Goal: Task Accomplishment & Management: Complete application form

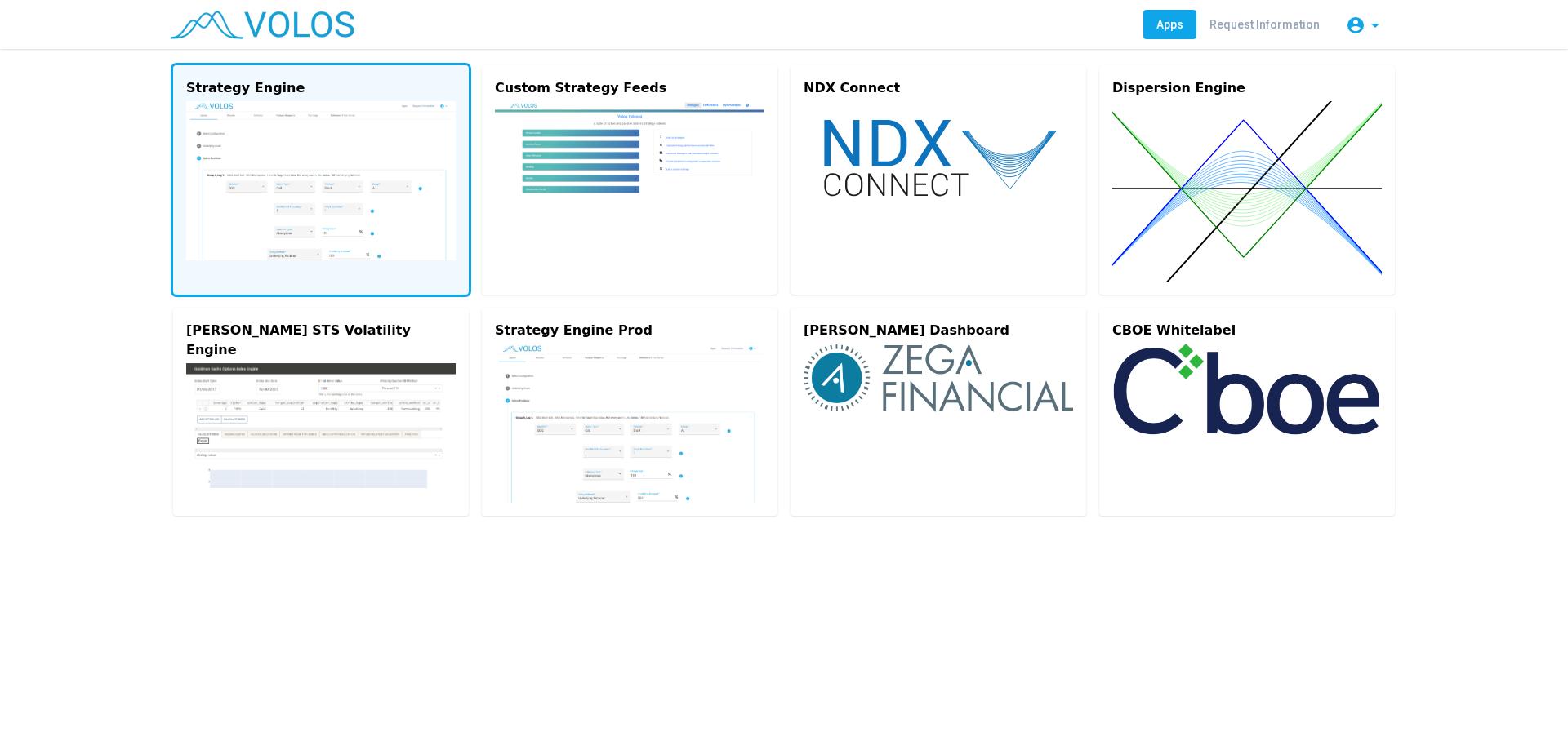
click at [281, 163] on img at bounding box center [321, 181] width 270 height 159
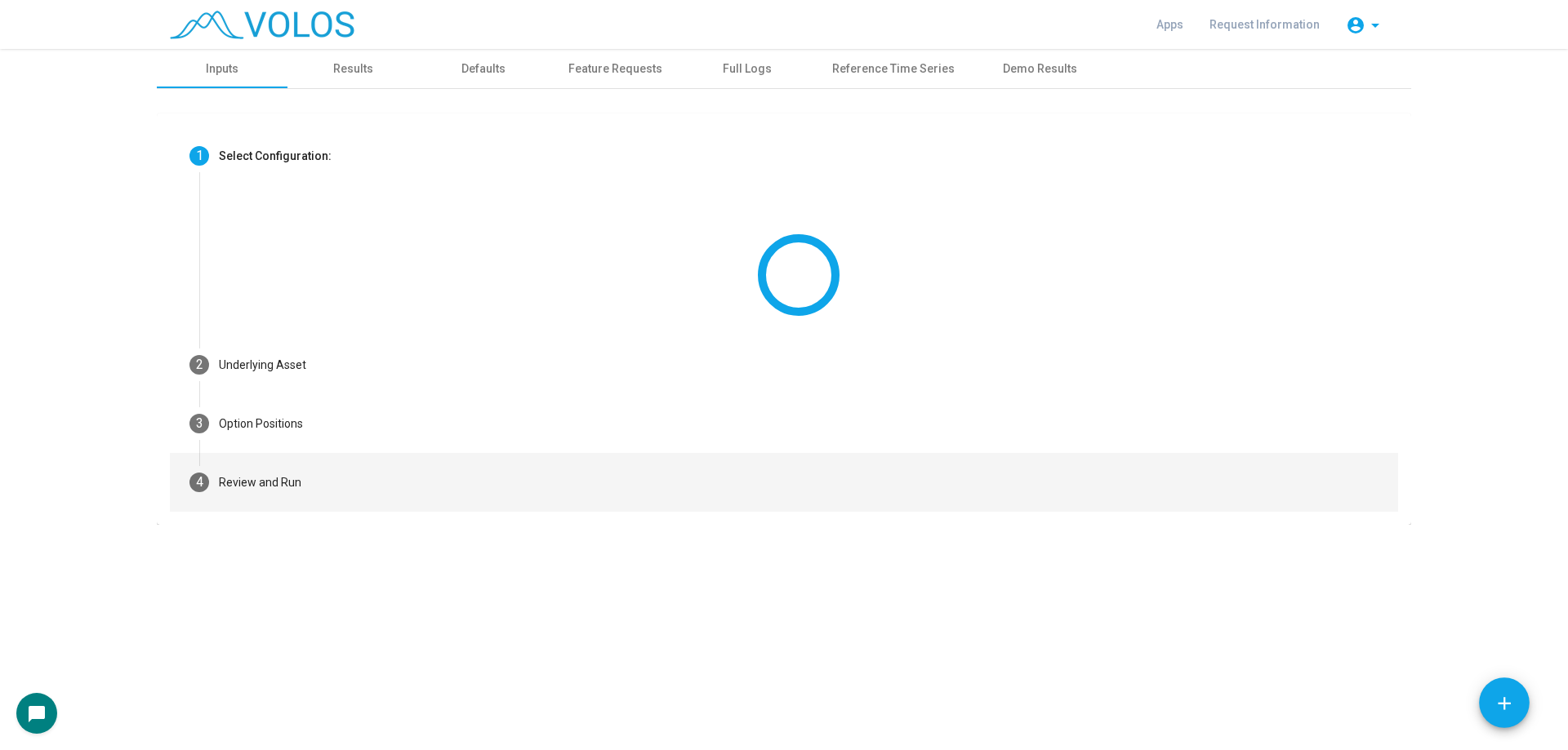
click at [386, 492] on mat-step-header "4 Review and Run" at bounding box center [784, 483] width 1228 height 59
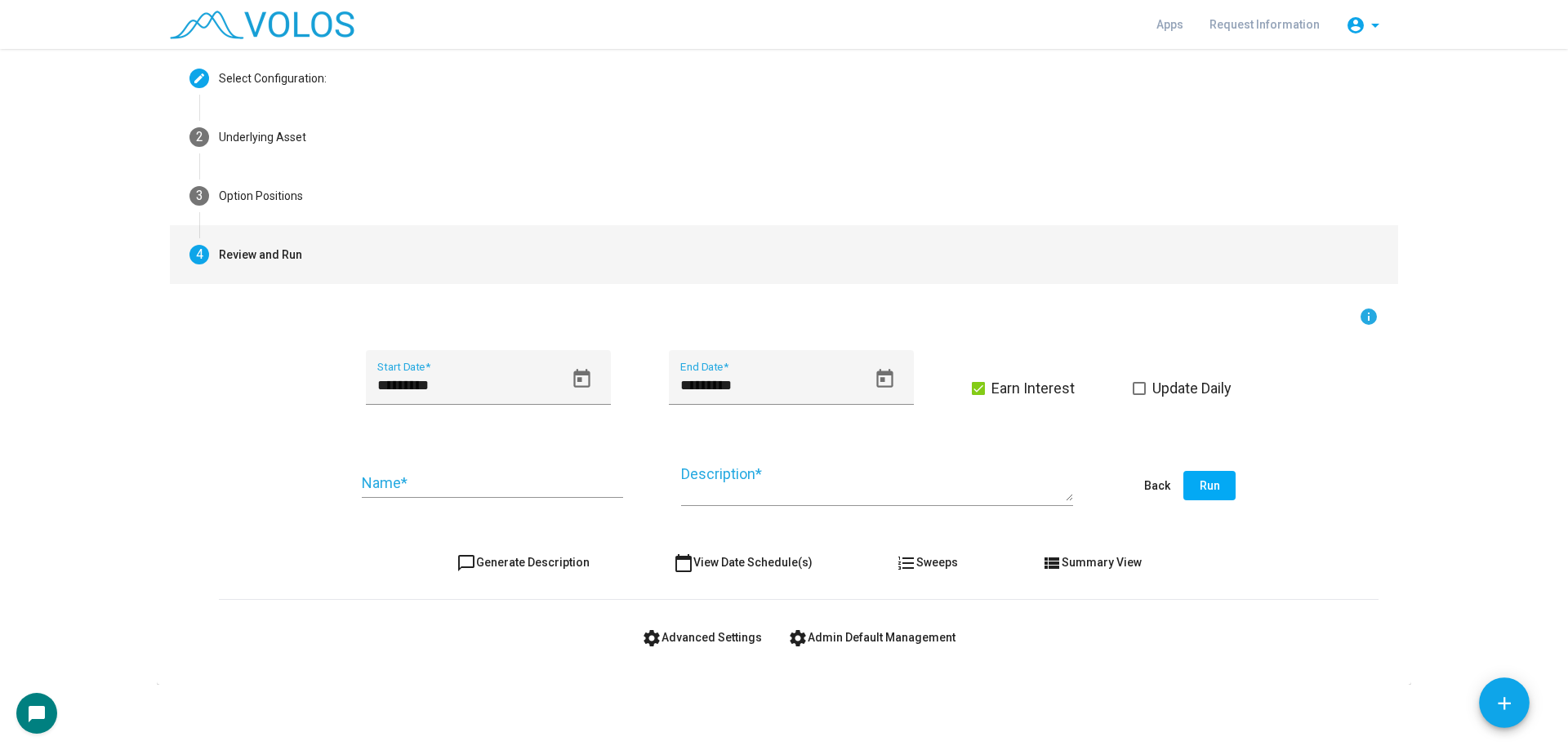
click at [745, 652] on button "settings Advanced Settings" at bounding box center [702, 638] width 146 height 30
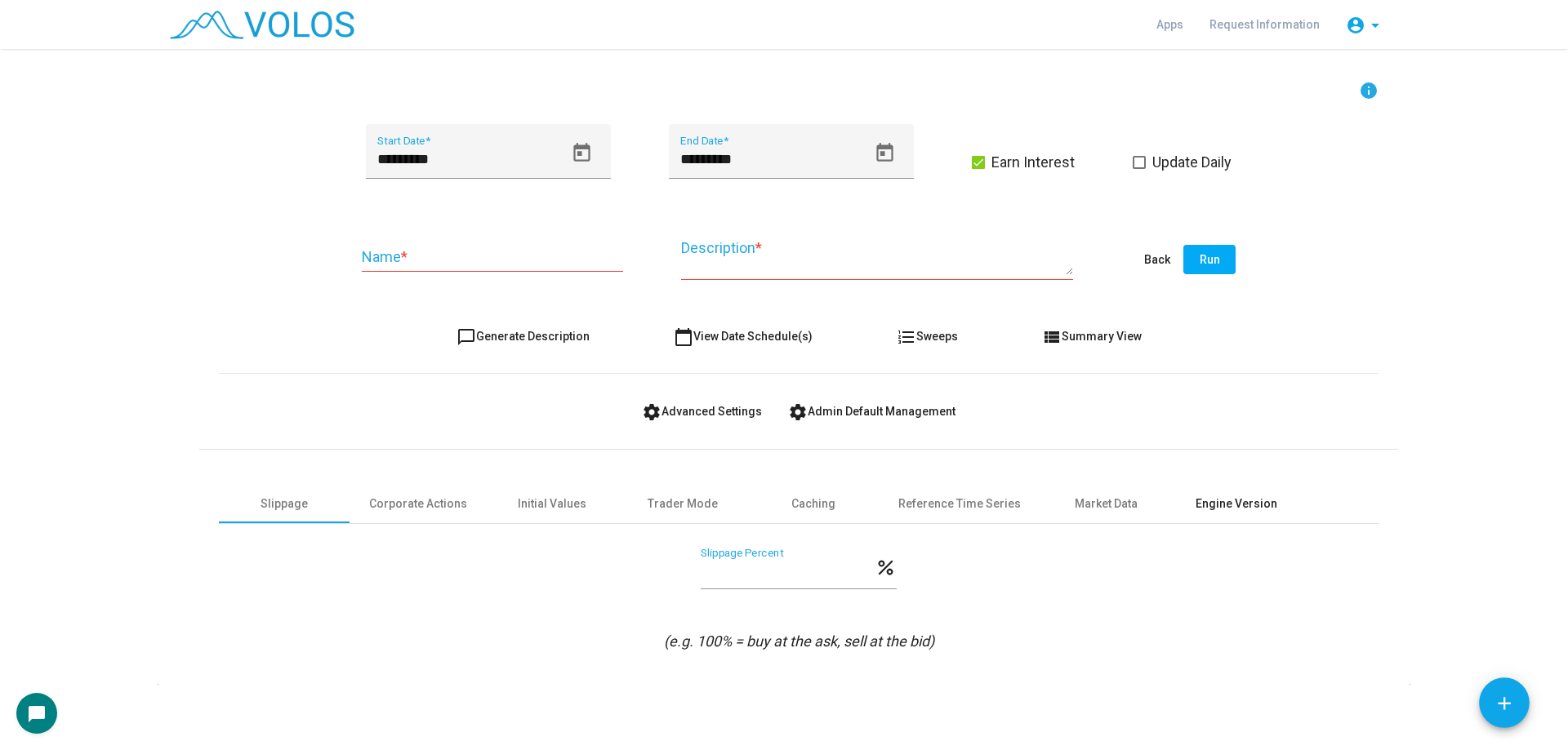
click at [1207, 513] on div "Engine Version" at bounding box center [1236, 504] width 130 height 39
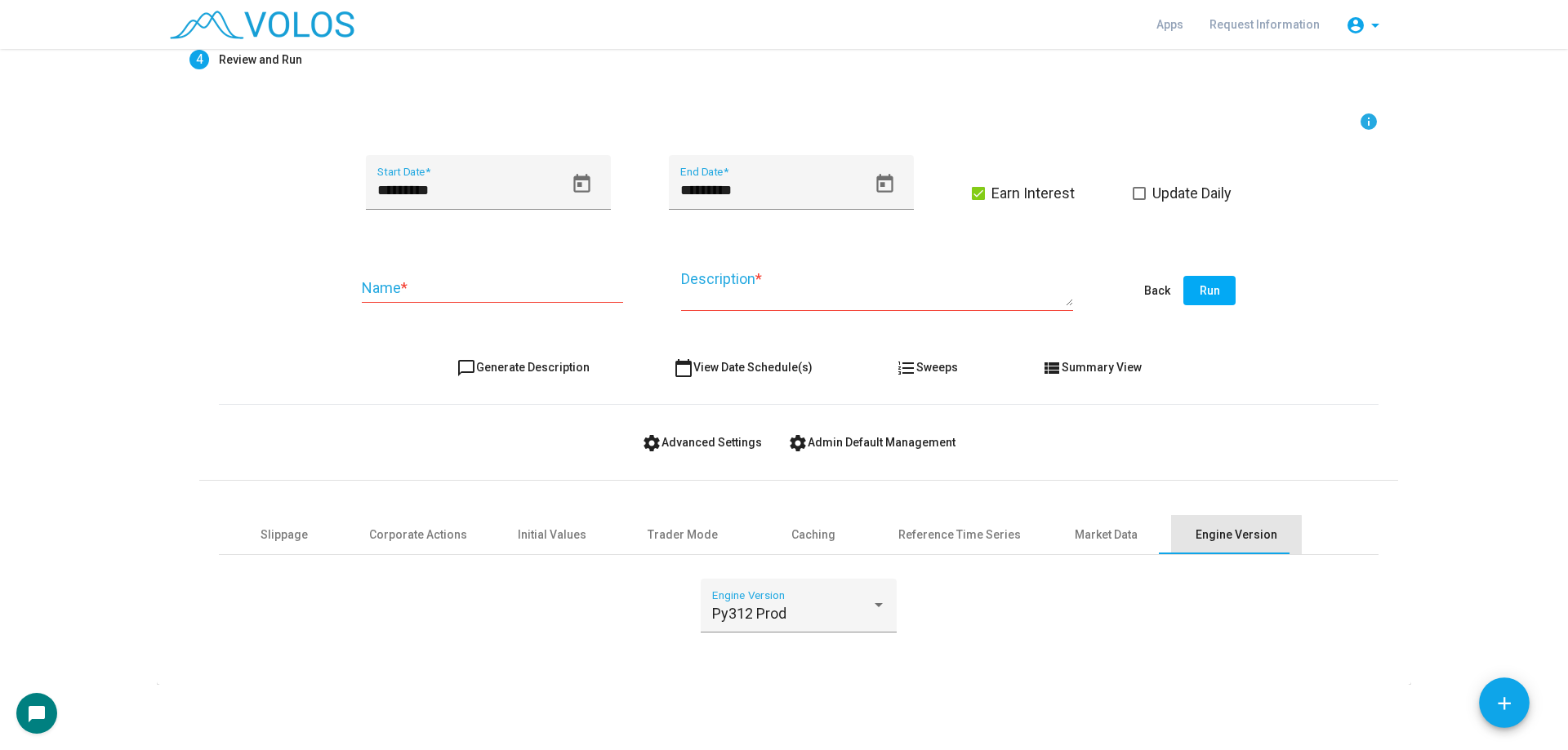
scroll to position [272, 0]
click at [825, 607] on div "Py312 Prod" at bounding box center [791, 614] width 159 height 17
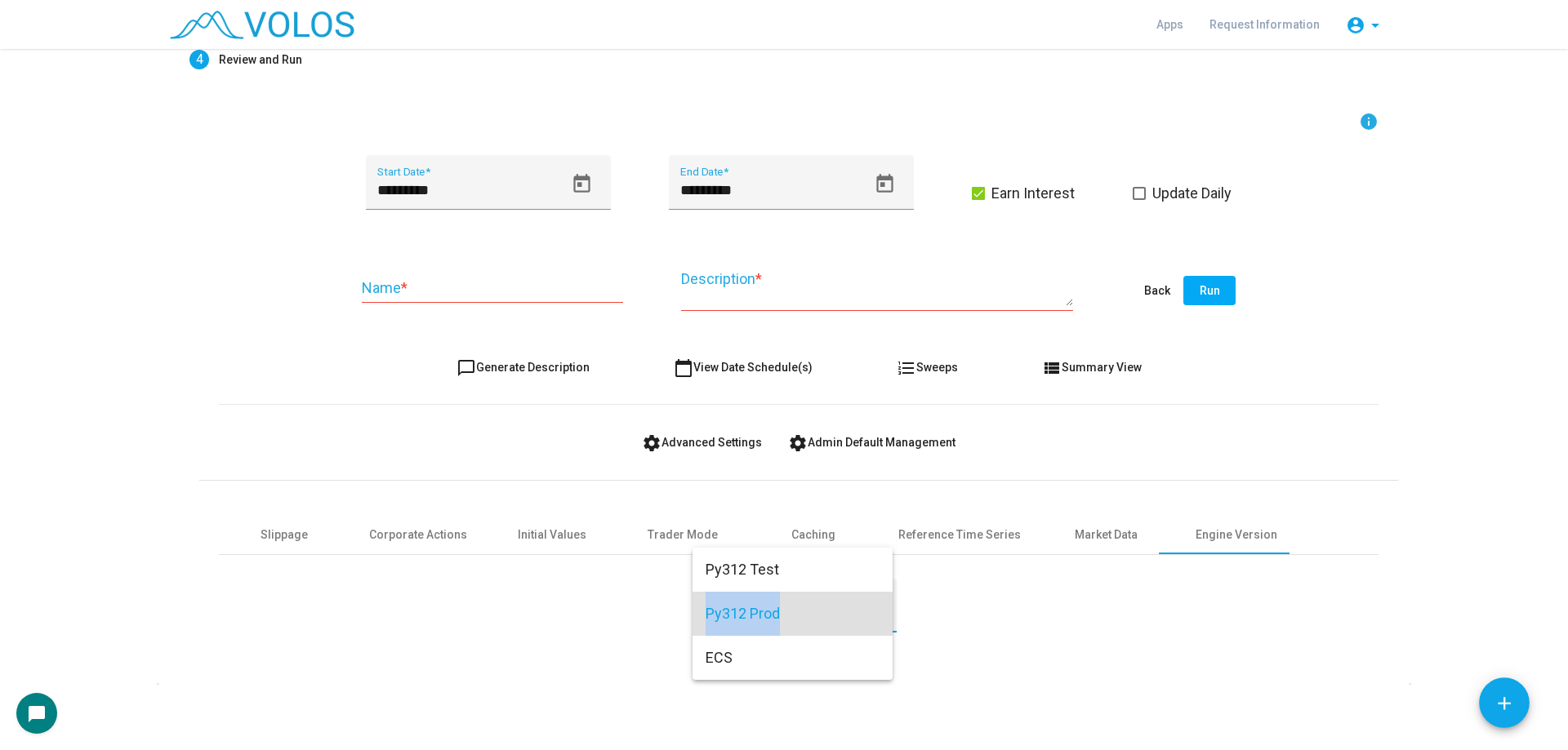
drag, startPoint x: 806, startPoint y: 606, endPoint x: 706, endPoint y: 617, distance: 100.6
click at [706, 617] on span "Py312 Prod" at bounding box center [793, 614] width 174 height 44
click at [717, 628] on div "Py312 Prod Engine Version" at bounding box center [799, 611] width 174 height 43
click at [772, 567] on span "Py312 Test" at bounding box center [793, 569] width 174 height 44
click at [1114, 706] on div "chat_bubble" at bounding box center [784, 712] width 1535 height 40
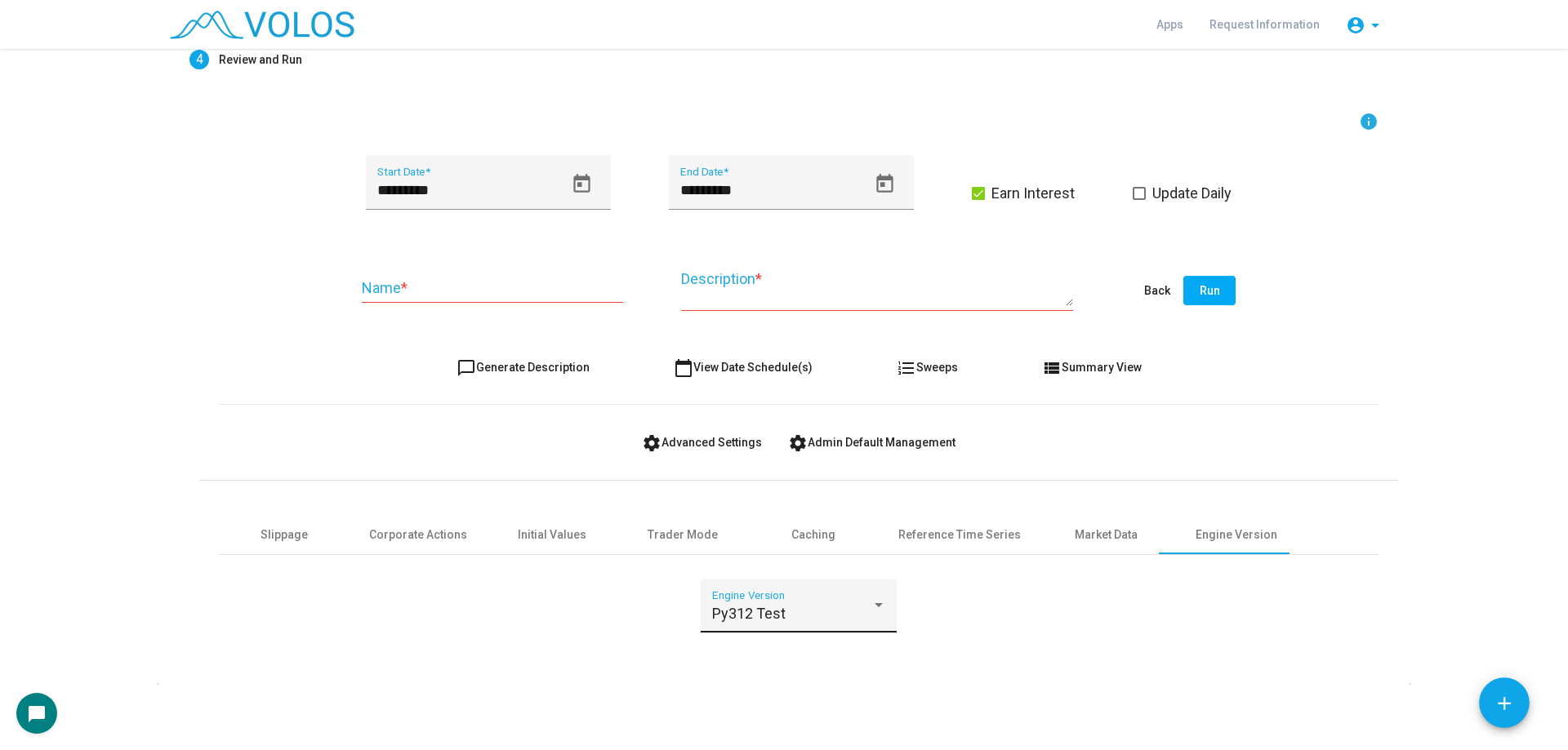
click at [768, 609] on span "Py312 Test" at bounding box center [748, 613] width 73 height 17
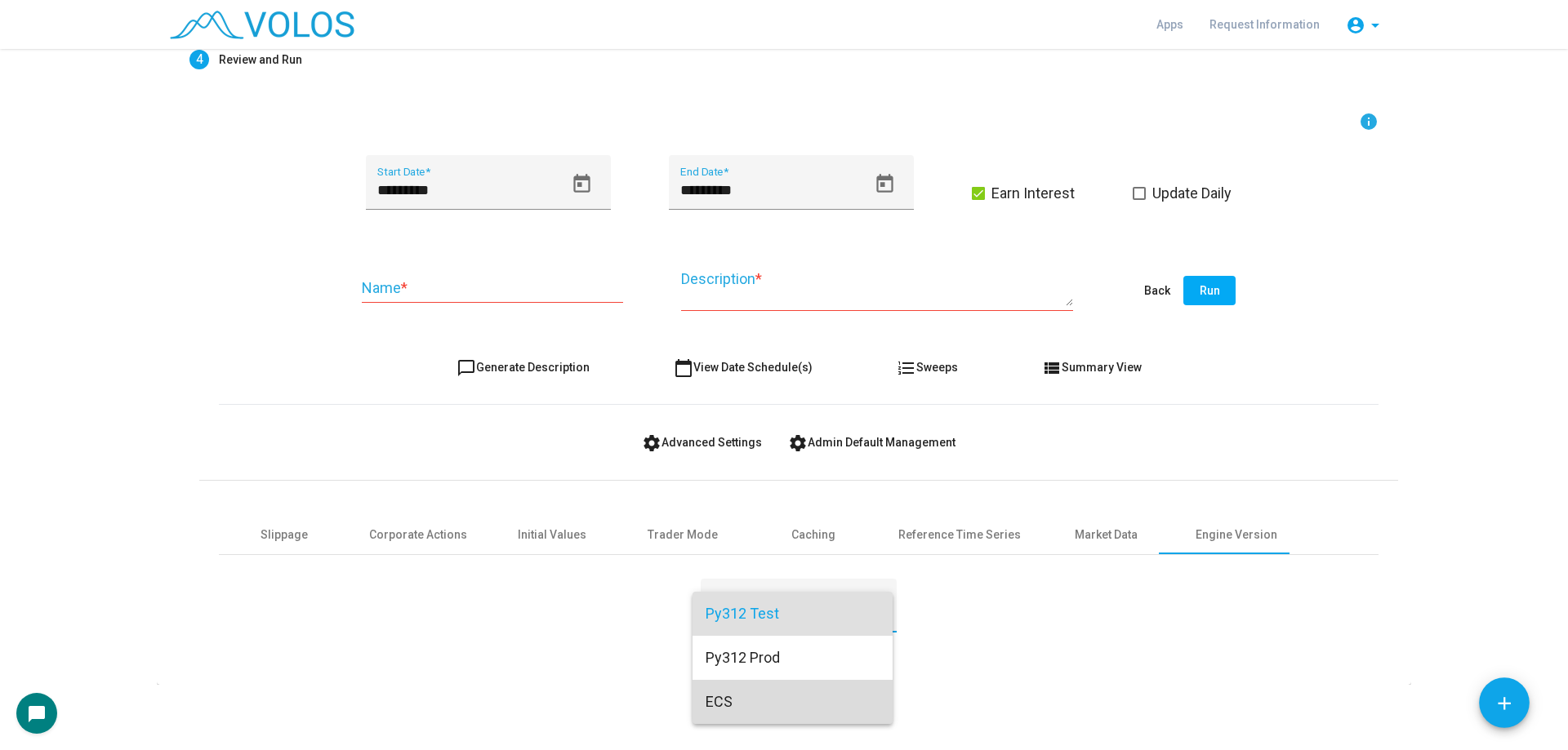
click at [797, 712] on span "ECS" at bounding box center [793, 702] width 174 height 44
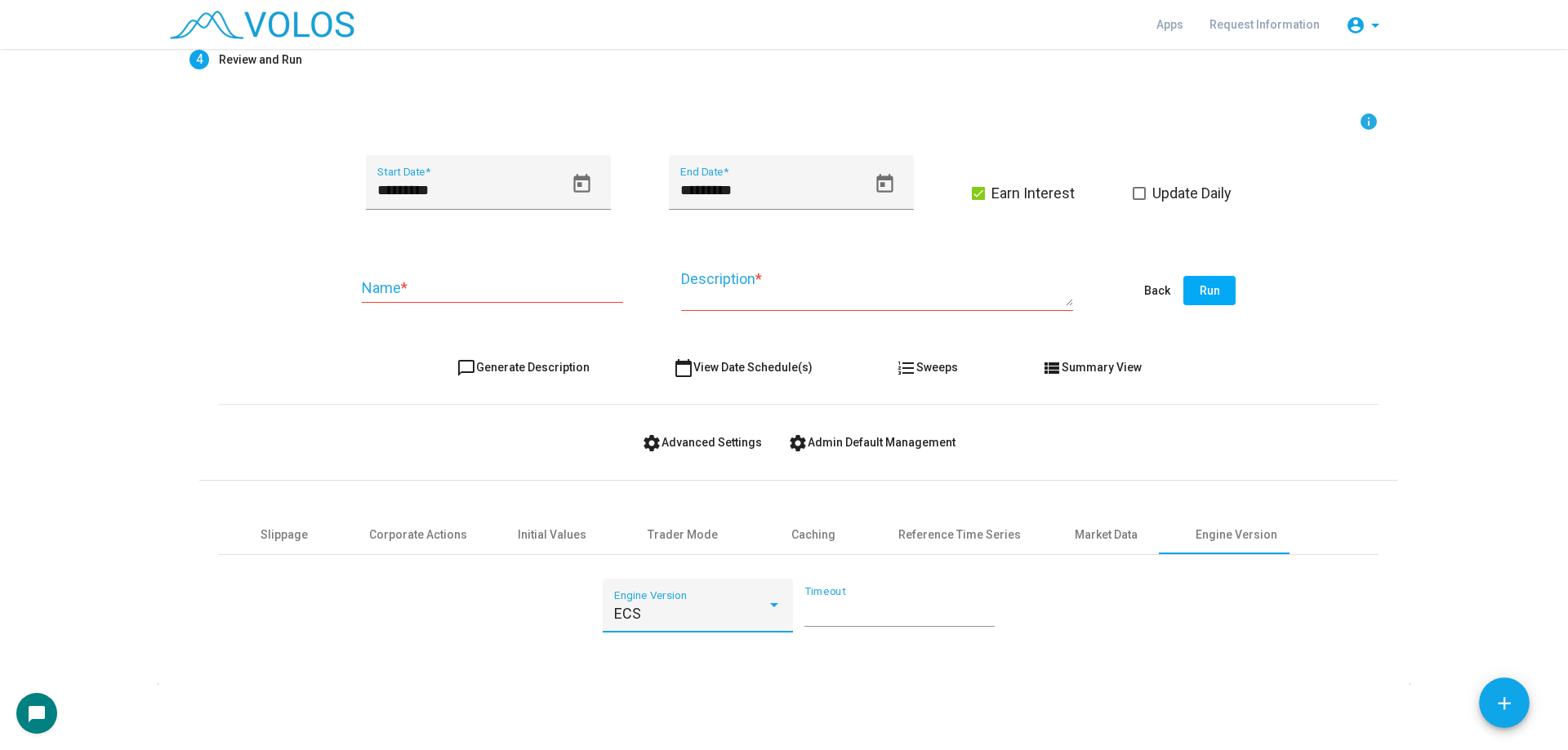
click at [713, 607] on div "ECS" at bounding box center [691, 614] width 154 height 17
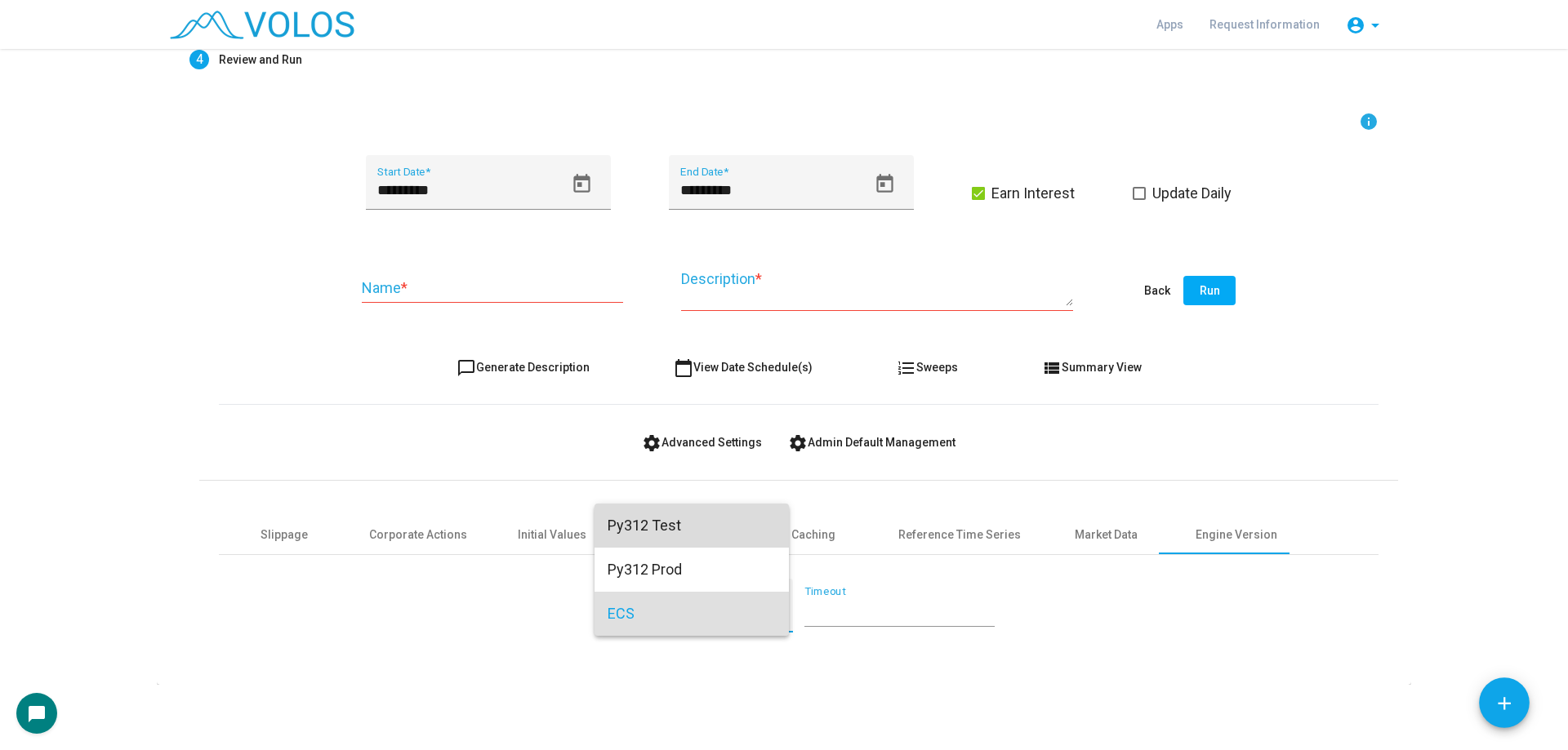
click at [668, 524] on span "Py312 Test" at bounding box center [691, 525] width 168 height 44
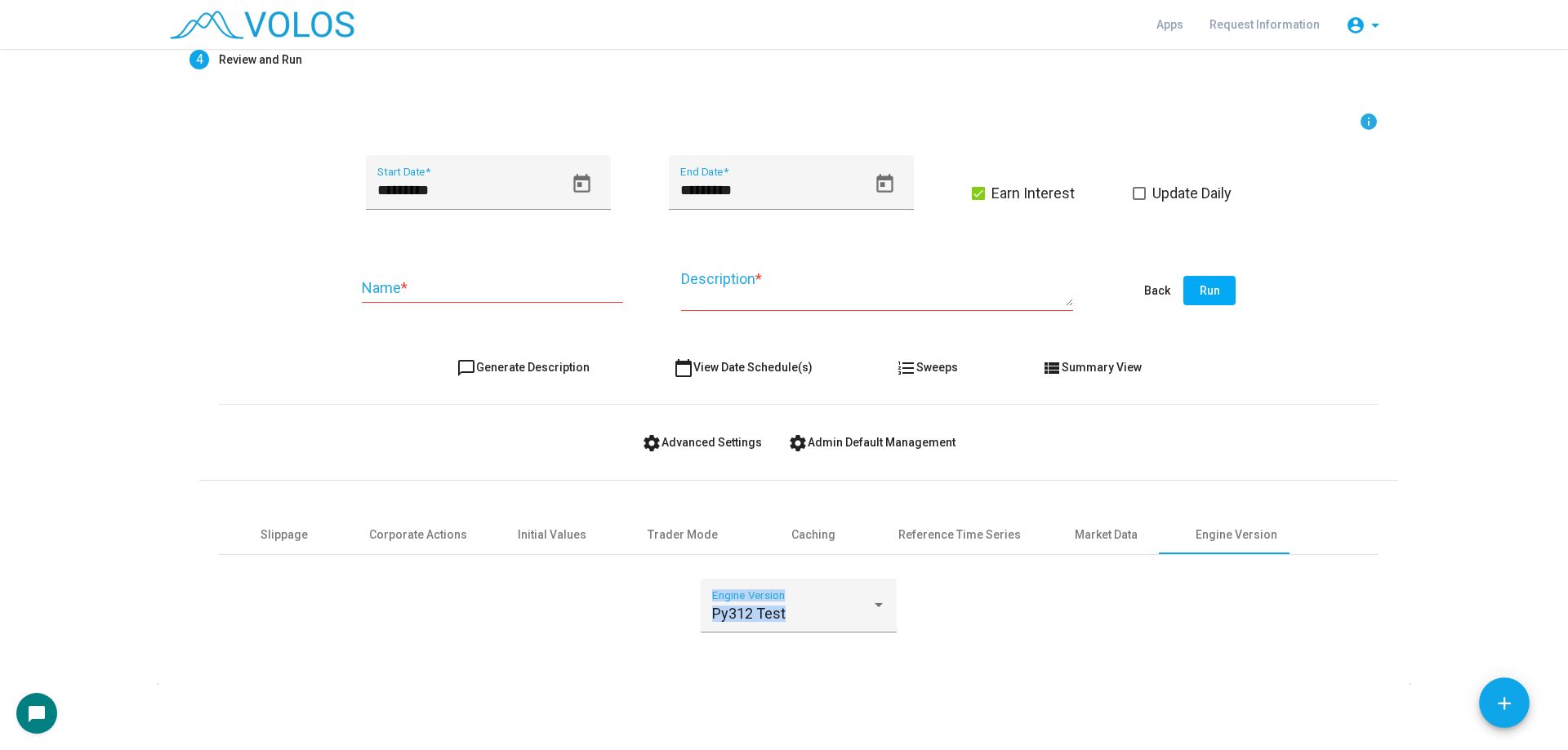
drag, startPoint x: 703, startPoint y: 612, endPoint x: 788, endPoint y: 644, distance: 90.8
click at [788, 644] on div "Py312 Test Engine Version" at bounding box center [799, 616] width 196 height 74
click at [789, 667] on div "info ********* Start Date * ********* End Date * Earn Interest Update Daily Nam…" at bounding box center [799, 391] width 1199 height 560
click at [207, 295] on div "info ********* Start Date * ********* End Date * Earn Interest Update Daily Nam…" at bounding box center [799, 391] width 1199 height 560
click at [385, 352] on div "chat_bubble_outline Generate Description calendar_today View Date Schedule(s) f…" at bounding box center [799, 367] width 1160 height 30
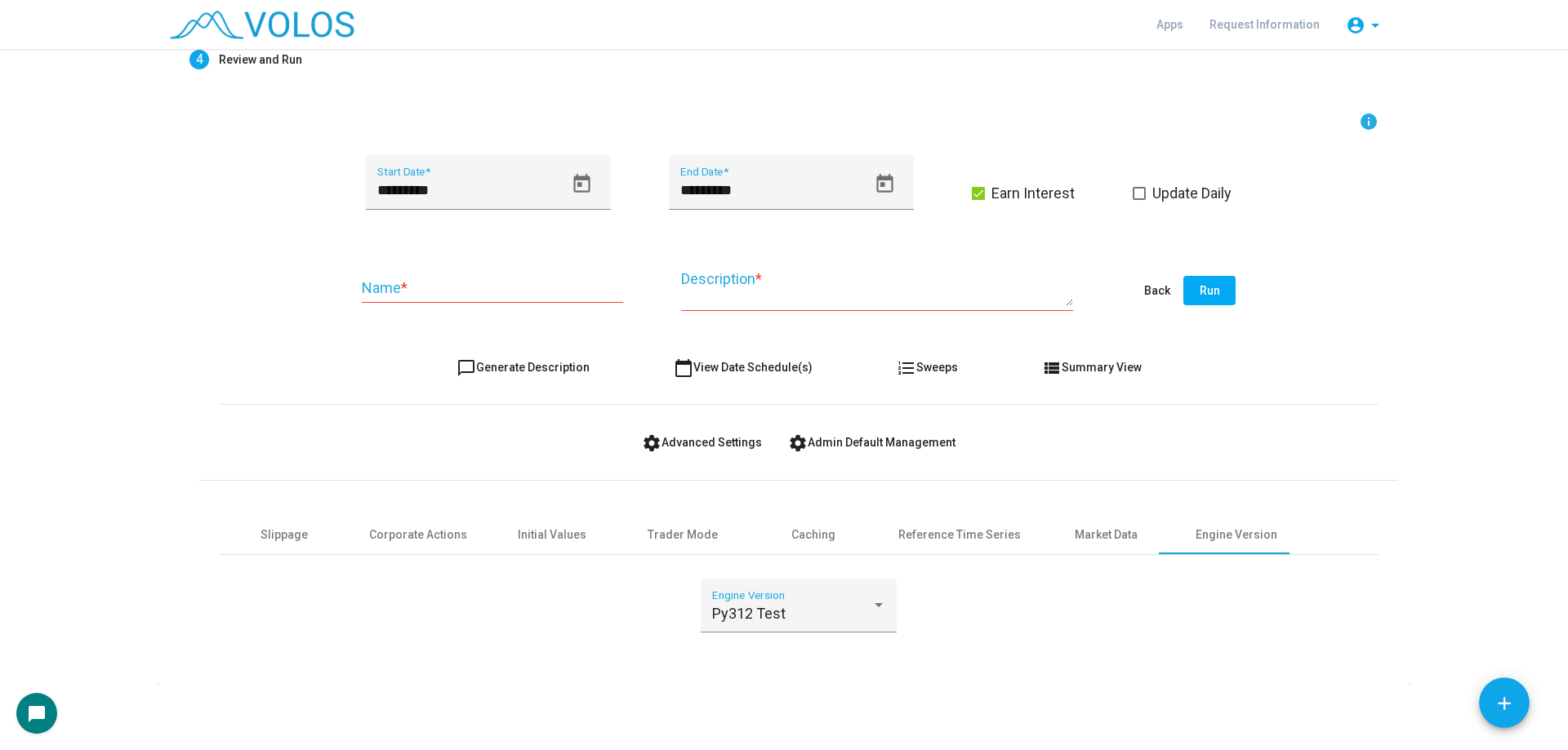
click at [260, 225] on div "********* Start Date * ********* End Date * Earn Interest Update Daily" at bounding box center [799, 191] width 1160 height 74
click at [380, 291] on input "Name *" at bounding box center [492, 288] width 262 height 17
click at [390, 339] on form "info ********* Start Date * ********* End Date * Earn Interest Update Daily Nam…" at bounding box center [799, 382] width 1160 height 541
click at [374, 273] on div "Name *" at bounding box center [492, 282] width 262 height 41
click at [308, 282] on div "Name * Description * Back Run" at bounding box center [799, 291] width 1160 height 77
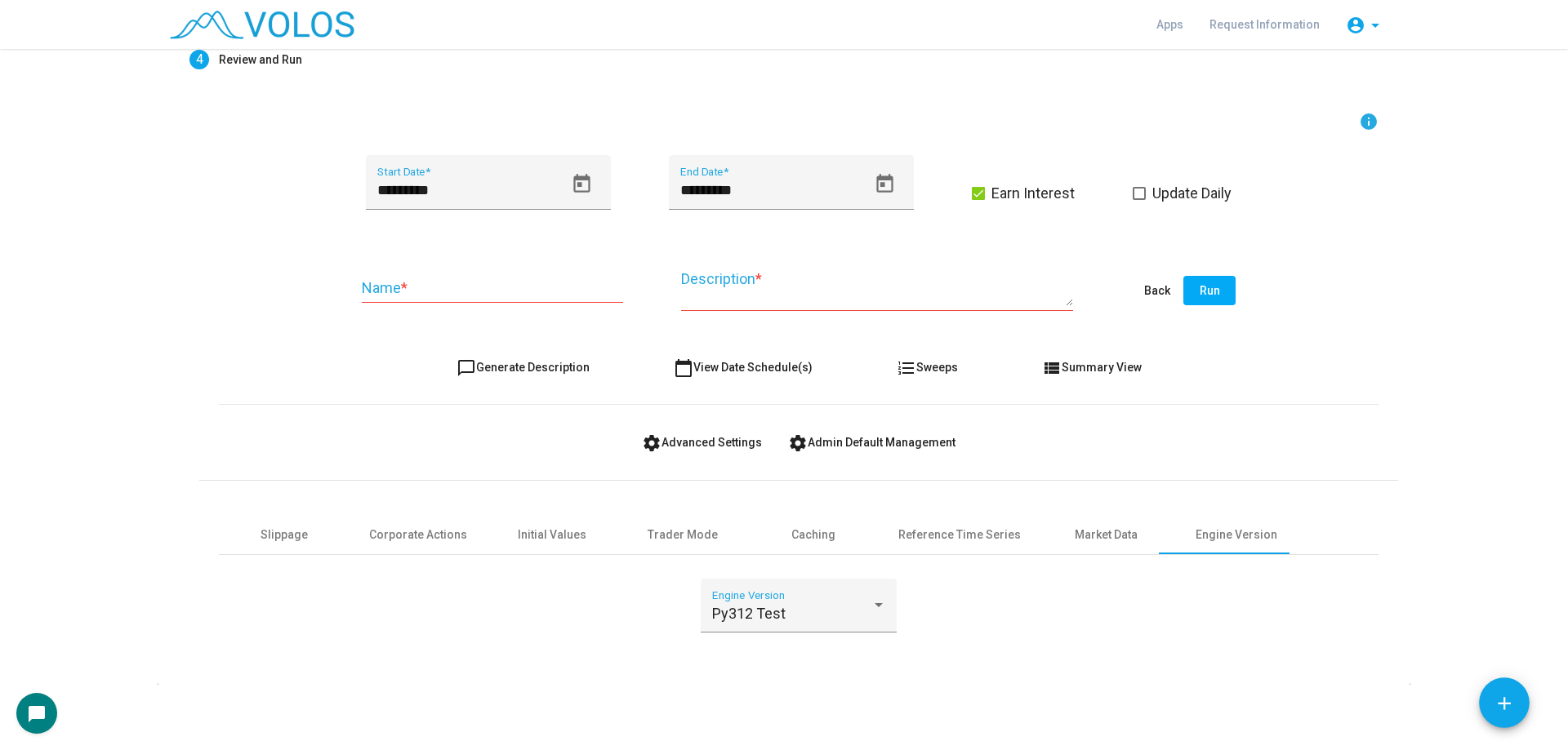
click at [392, 299] on div "Name *" at bounding box center [492, 282] width 262 height 41
click at [375, 309] on div "Name *" at bounding box center [492, 291] width 262 height 60
click at [310, 322] on div "Name * Description * Back Run" at bounding box center [799, 291] width 1160 height 77
click at [400, 289] on input "Name *" at bounding box center [492, 288] width 262 height 17
click at [383, 314] on div "Name *" at bounding box center [492, 291] width 262 height 60
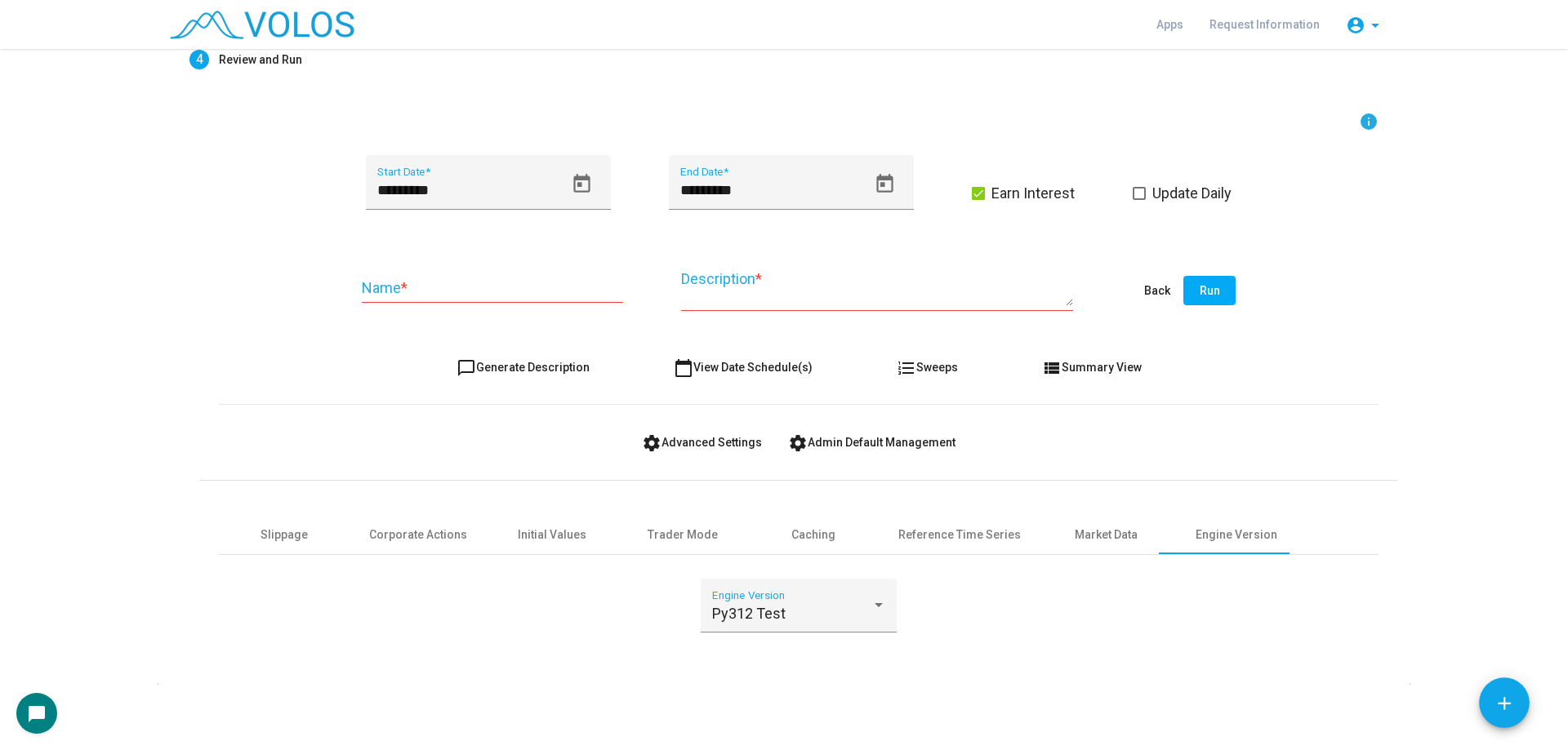
click at [157, 232] on mat-card "Editable create Select Configuration: Build Custom Strategy Create a strategy f…" at bounding box center [784, 262] width 1255 height 844
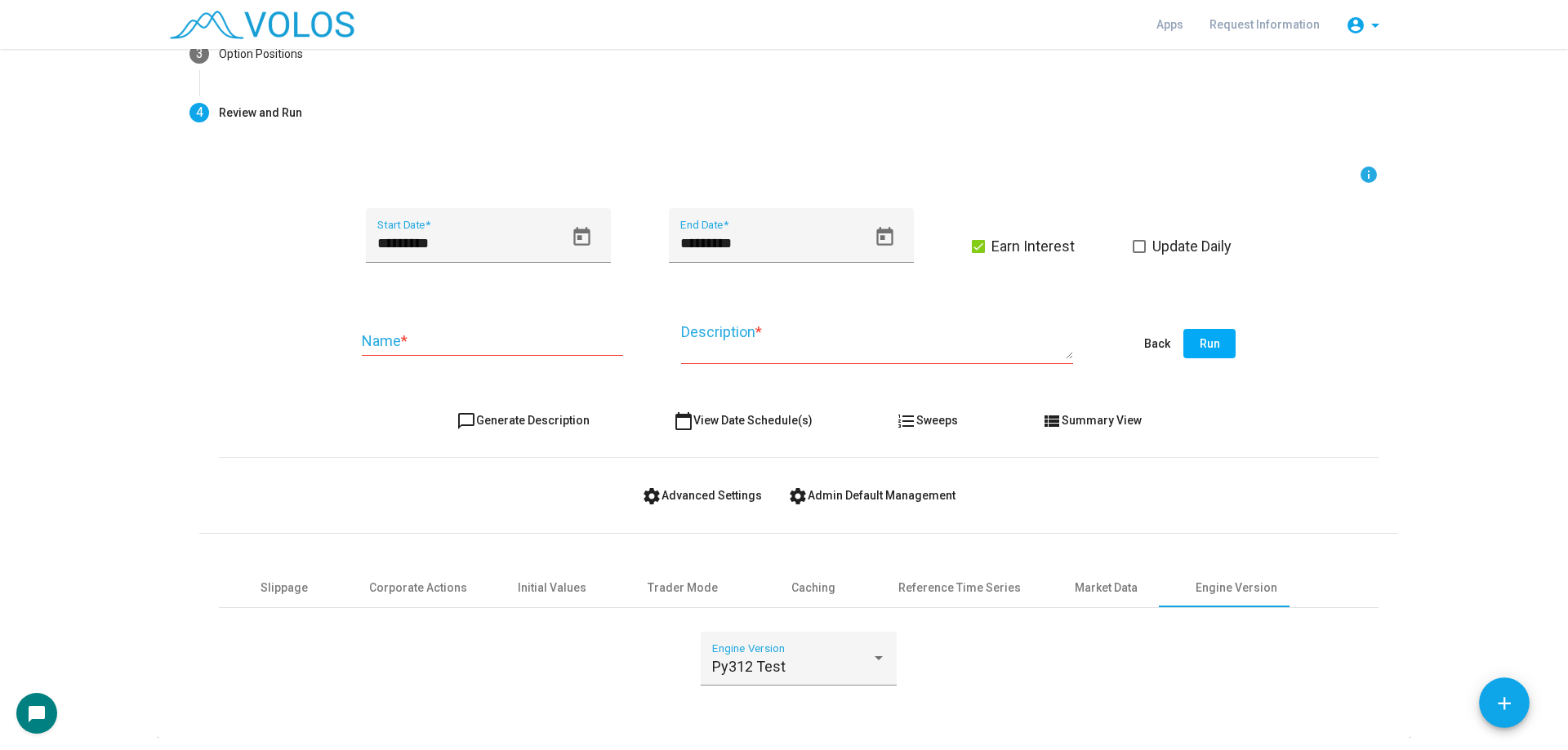
scroll to position [191, 0]
